Goal: Transaction & Acquisition: Obtain resource

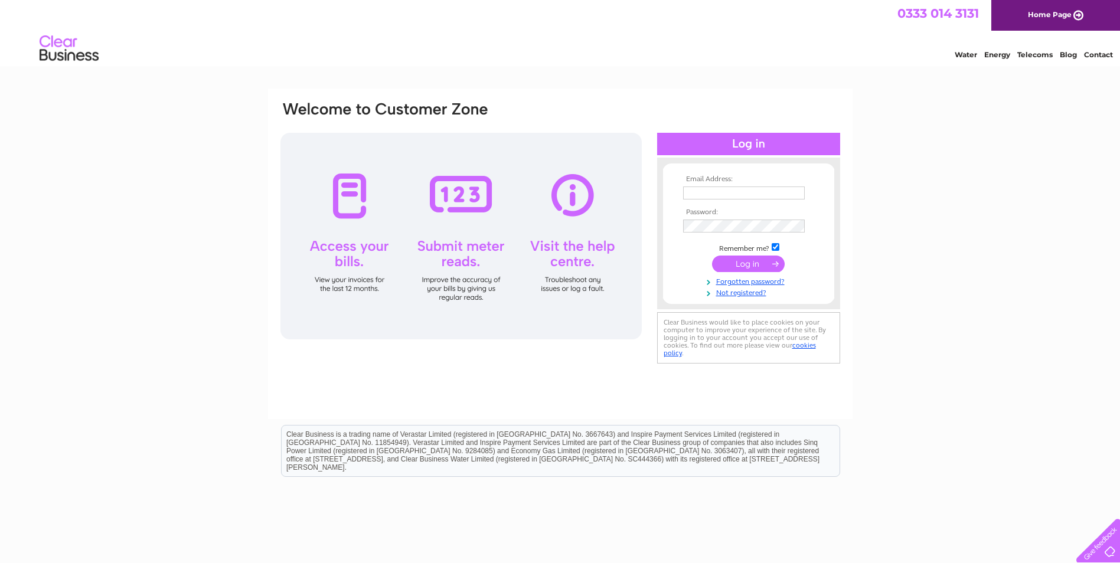
type input "MacLean-Purchase-Ledger@dnow.com"
click at [735, 264] on input "submit" at bounding box center [748, 264] width 73 height 17
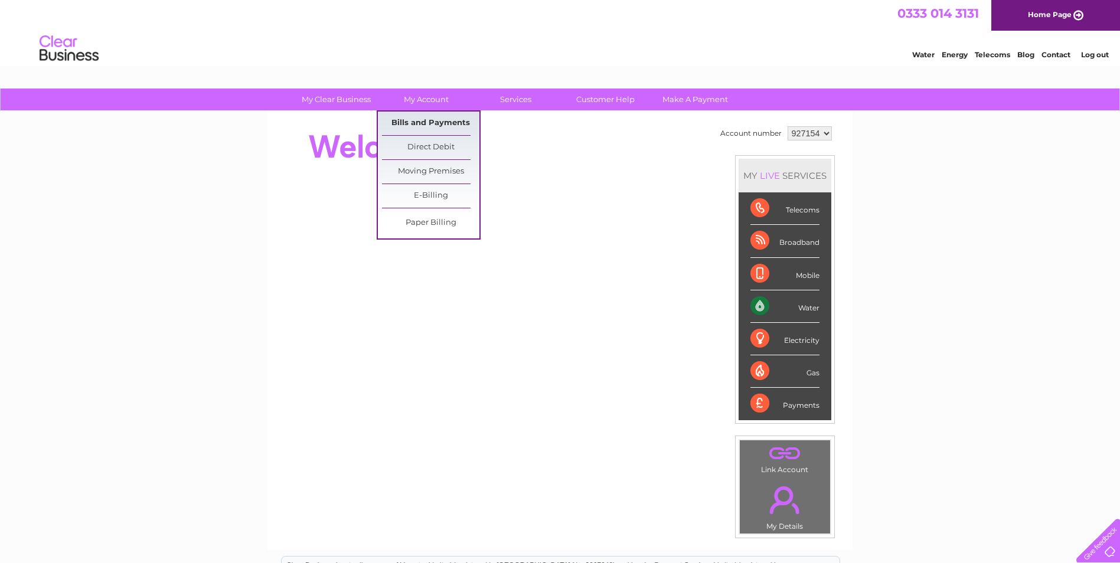
click at [417, 118] on link "Bills and Payments" at bounding box center [430, 124] width 97 height 24
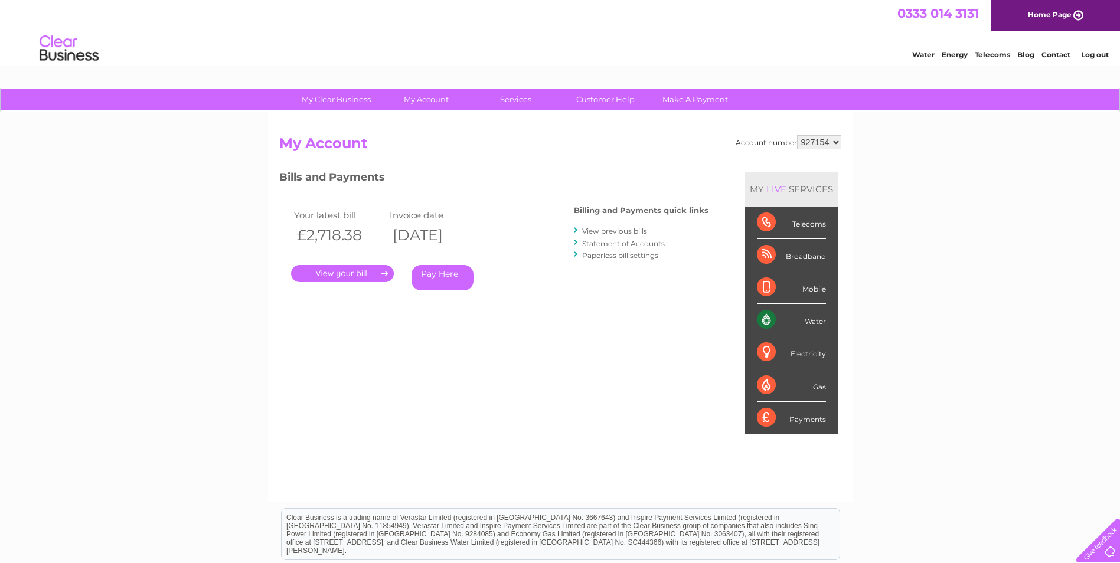
click at [348, 270] on link "." at bounding box center [342, 273] width 103 height 17
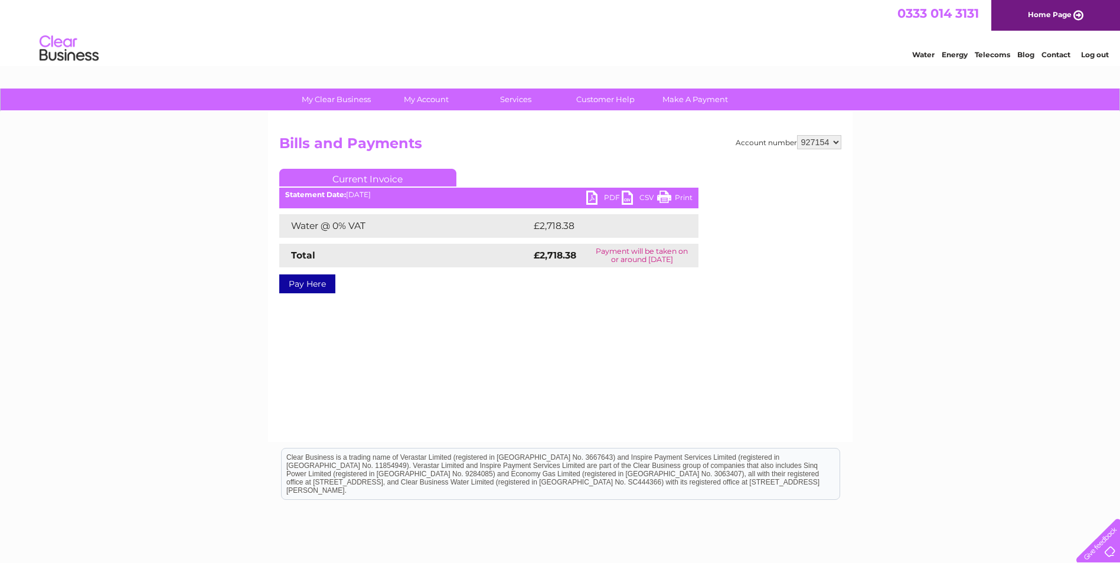
click at [600, 197] on link "PDF" at bounding box center [603, 199] width 35 height 17
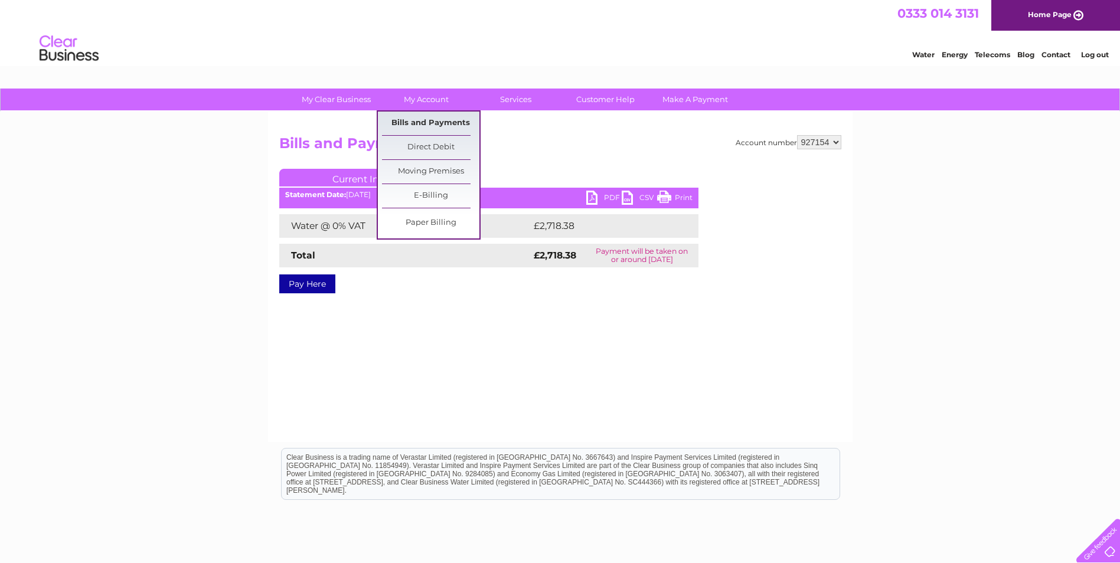
click at [418, 119] on link "Bills and Payments" at bounding box center [430, 124] width 97 height 24
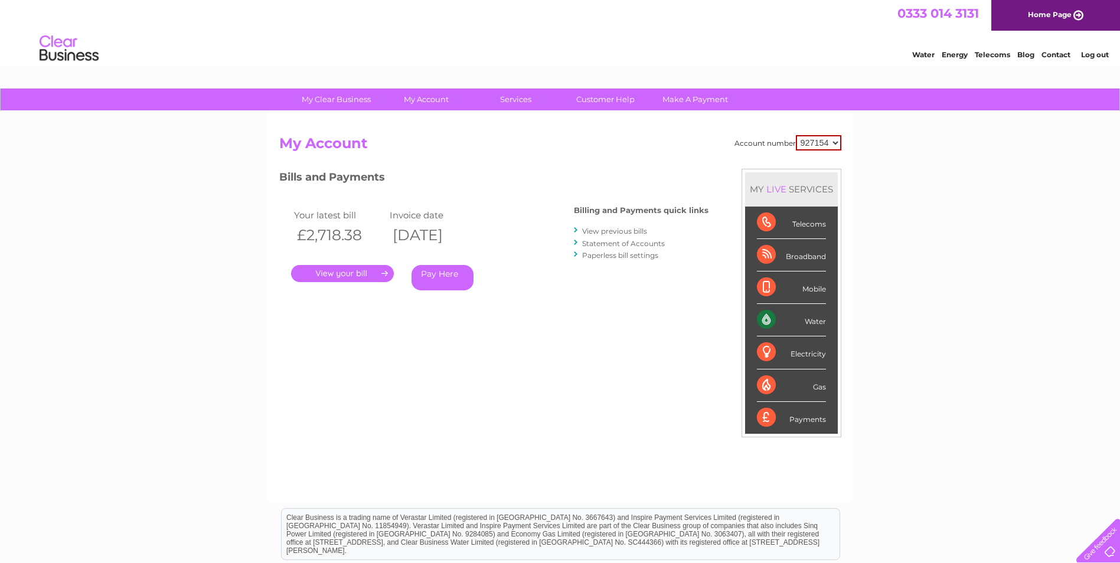
click at [611, 229] on link "View previous bills" at bounding box center [614, 231] width 65 height 9
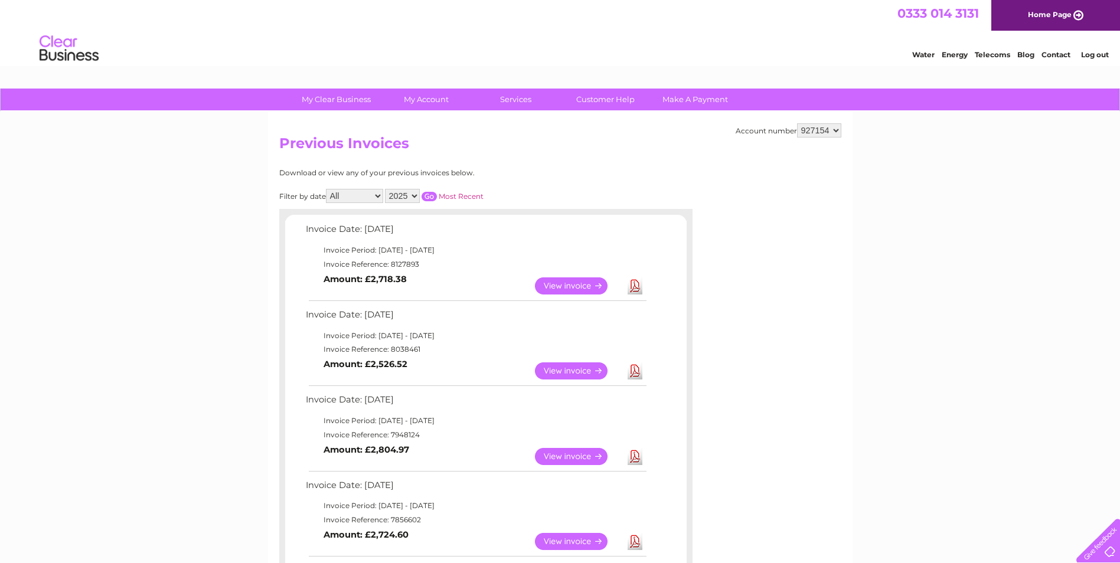
click at [635, 373] on link "Download" at bounding box center [635, 371] width 15 height 17
